Goal: Register for event/course

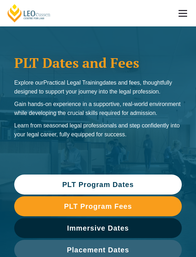
click at [89, 203] on span "PLT Program Fees" at bounding box center [98, 206] width 68 height 7
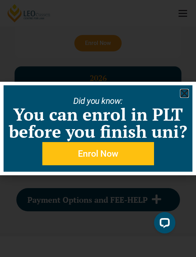
scroll to position [1414, 0]
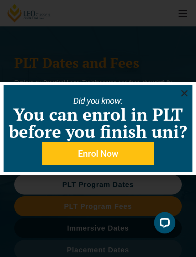
click at [73, 158] on link "Enrol Now" at bounding box center [98, 153] width 112 height 23
